Goal: Information Seeking & Learning: Learn about a topic

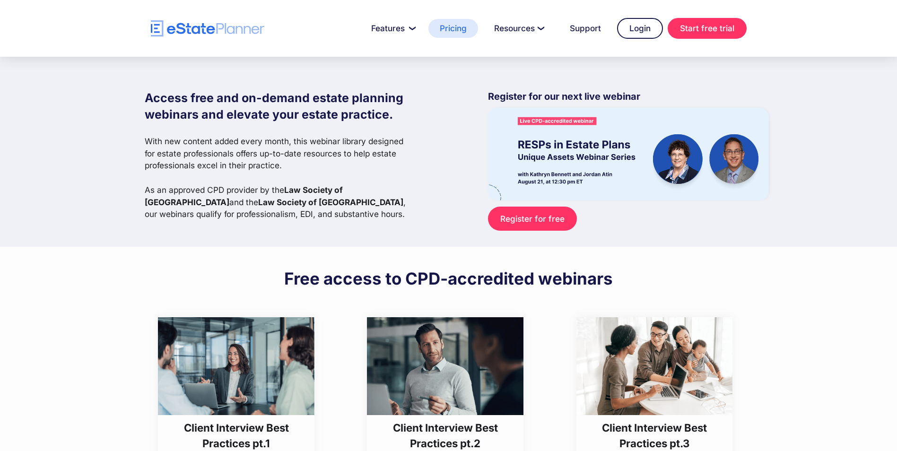
click at [455, 28] on link "Pricing" at bounding box center [453, 28] width 50 height 19
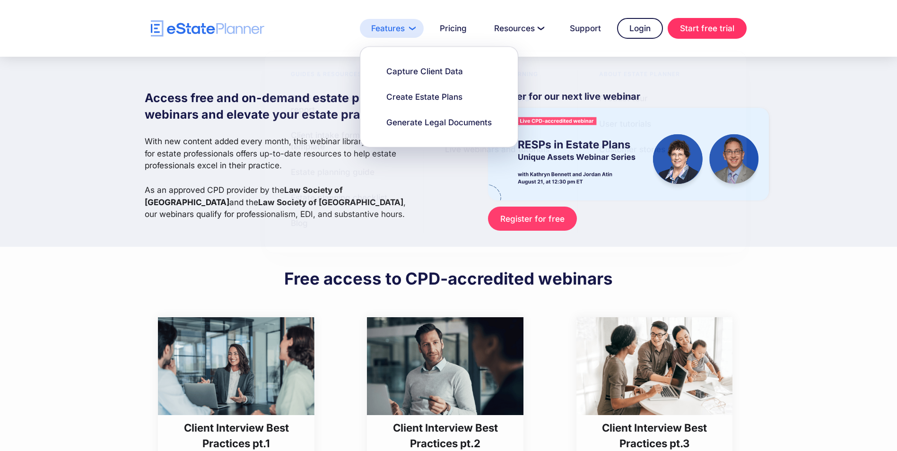
click at [399, 29] on link "Features" at bounding box center [392, 28] width 64 height 19
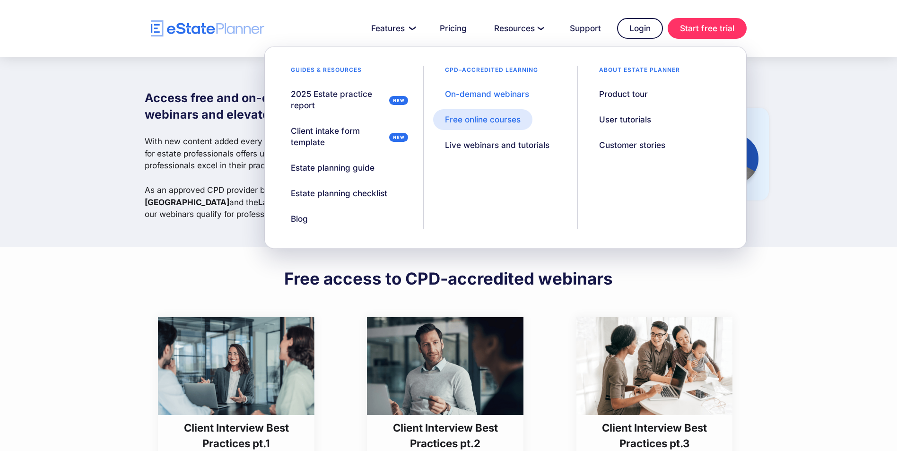
click at [493, 122] on div "Free online courses" at bounding box center [483, 119] width 76 height 11
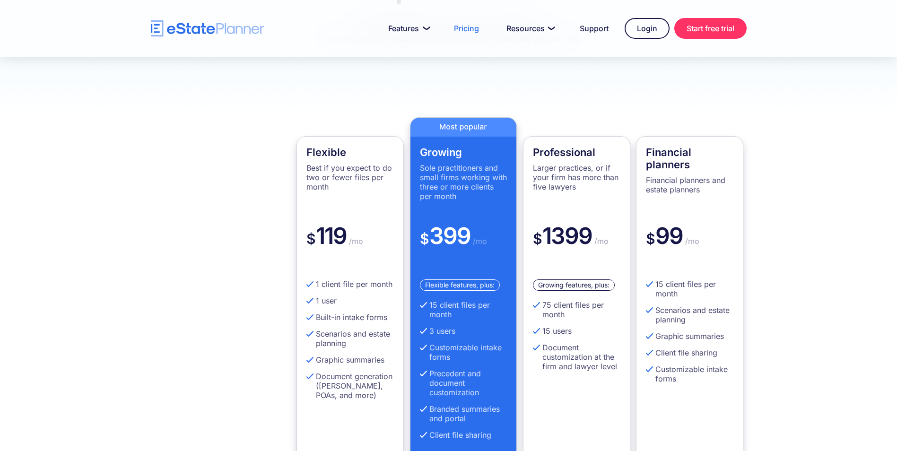
scroll to position [189, 0]
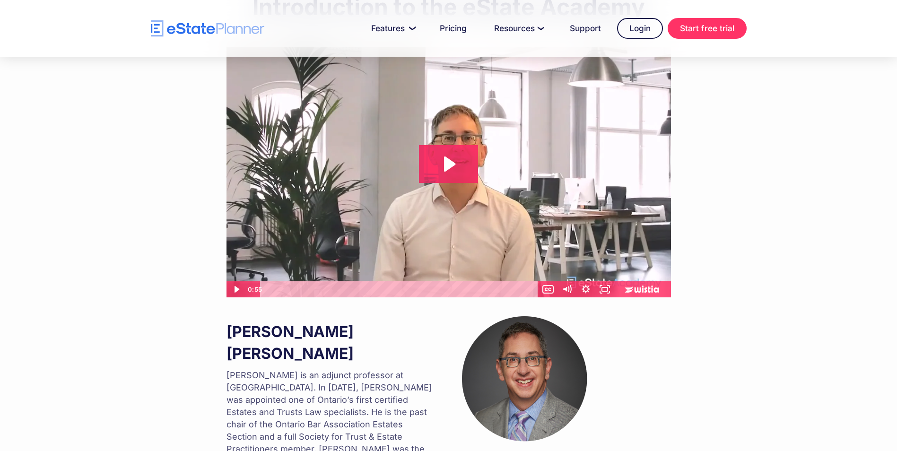
scroll to position [336, 0]
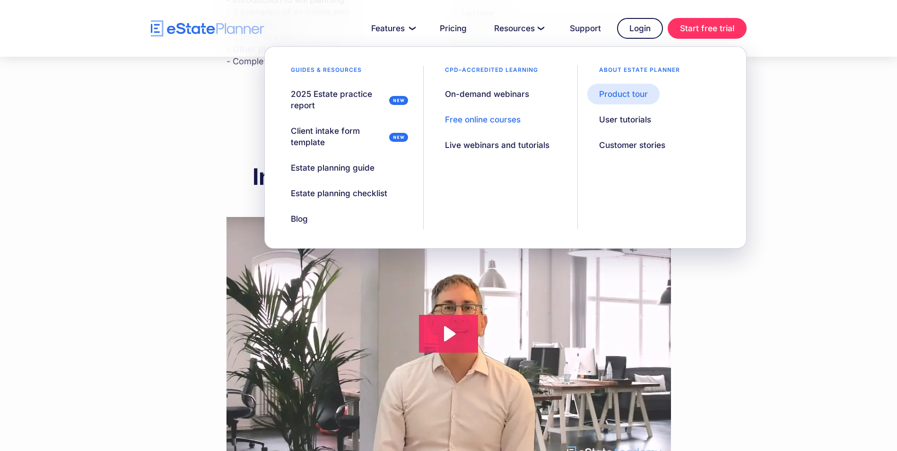
click at [621, 93] on div "Product tour" at bounding box center [623, 93] width 49 height 11
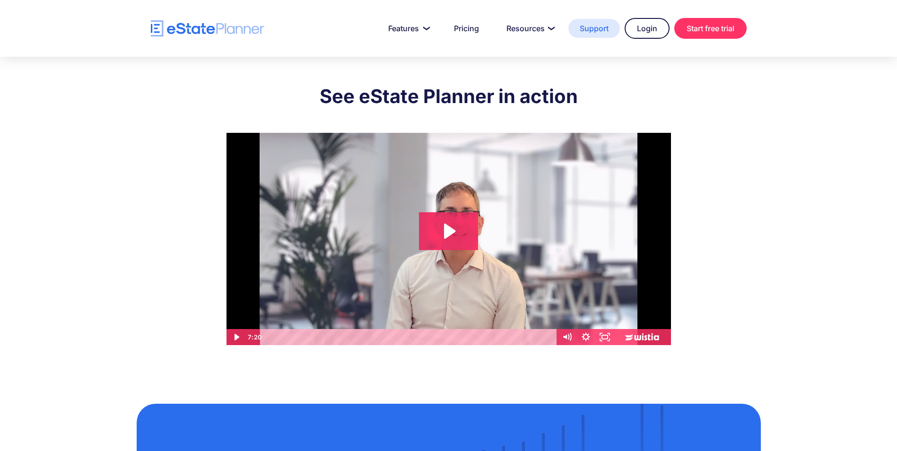
click at [592, 30] on link "Support" at bounding box center [594, 28] width 52 height 19
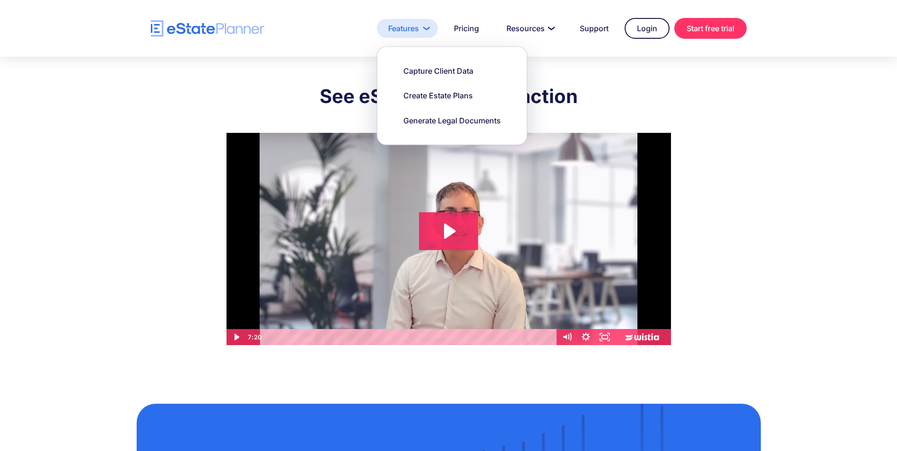
click at [425, 32] on link "Features" at bounding box center [407, 28] width 61 height 19
click at [480, 35] on link "Pricing" at bounding box center [467, 28] width 48 height 19
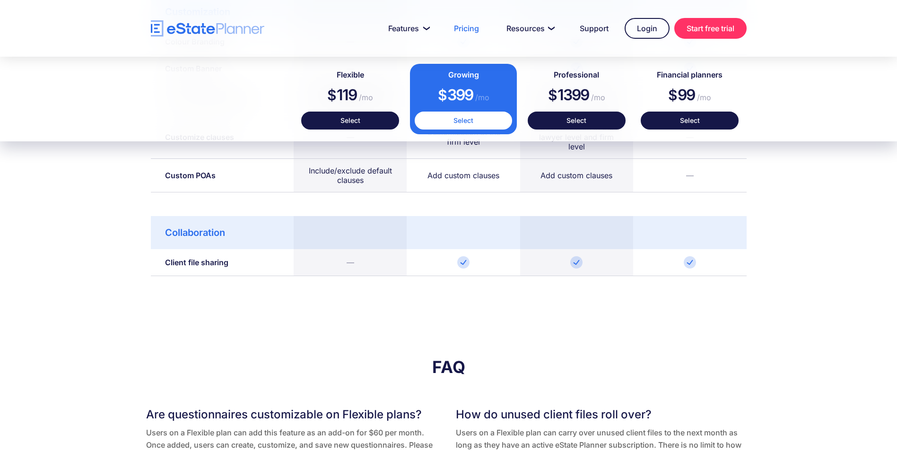
scroll to position [1513, 0]
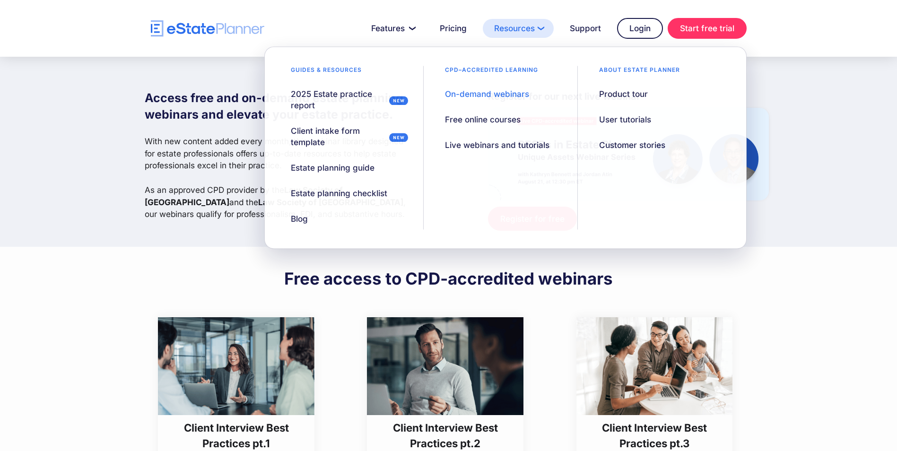
click at [529, 29] on link "Resources" at bounding box center [518, 28] width 71 height 19
